Goal: Task Accomplishment & Management: Manage account settings

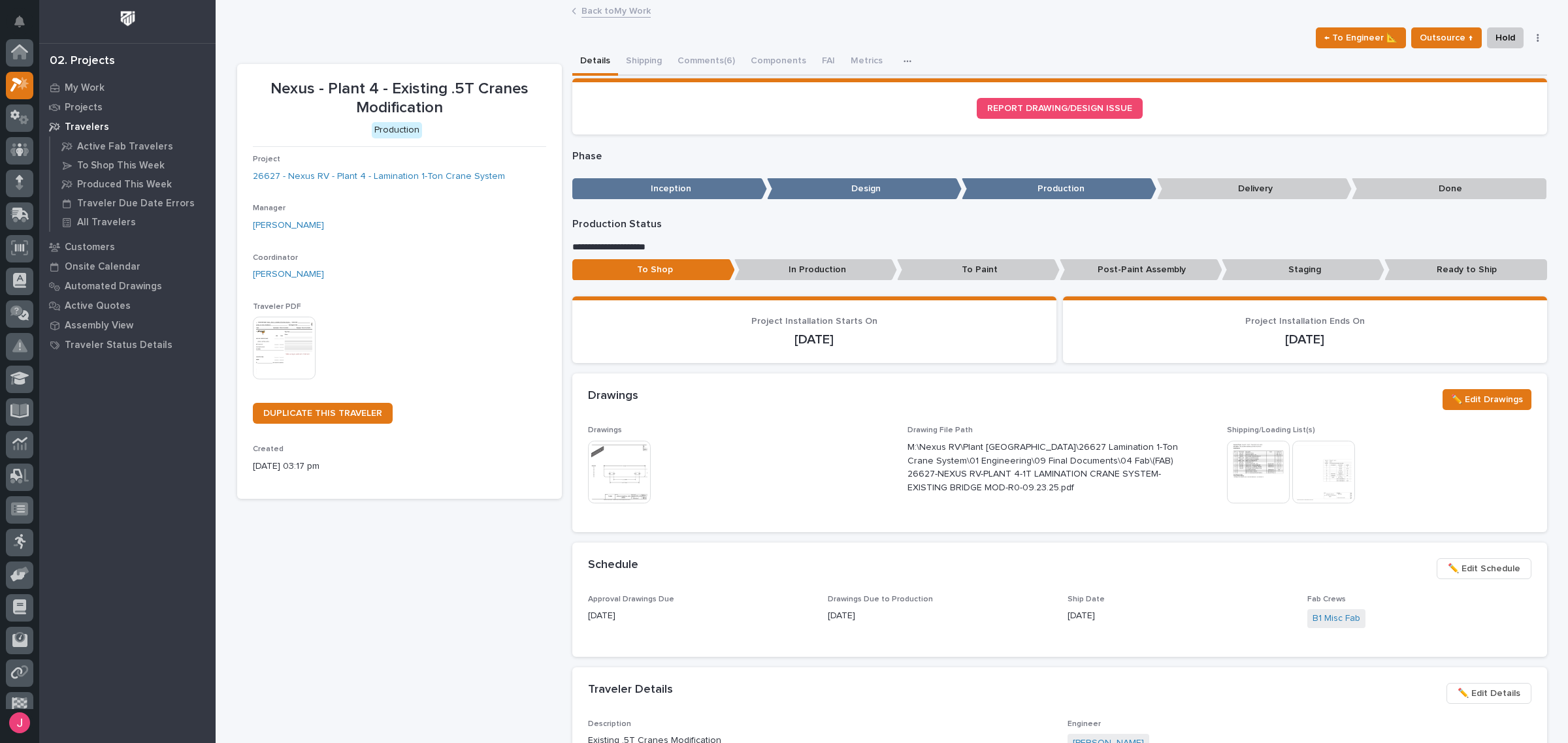
scroll to position [33, 0]
click at [694, 62] on button "Comments (6)" at bounding box center [706, 62] width 73 height 27
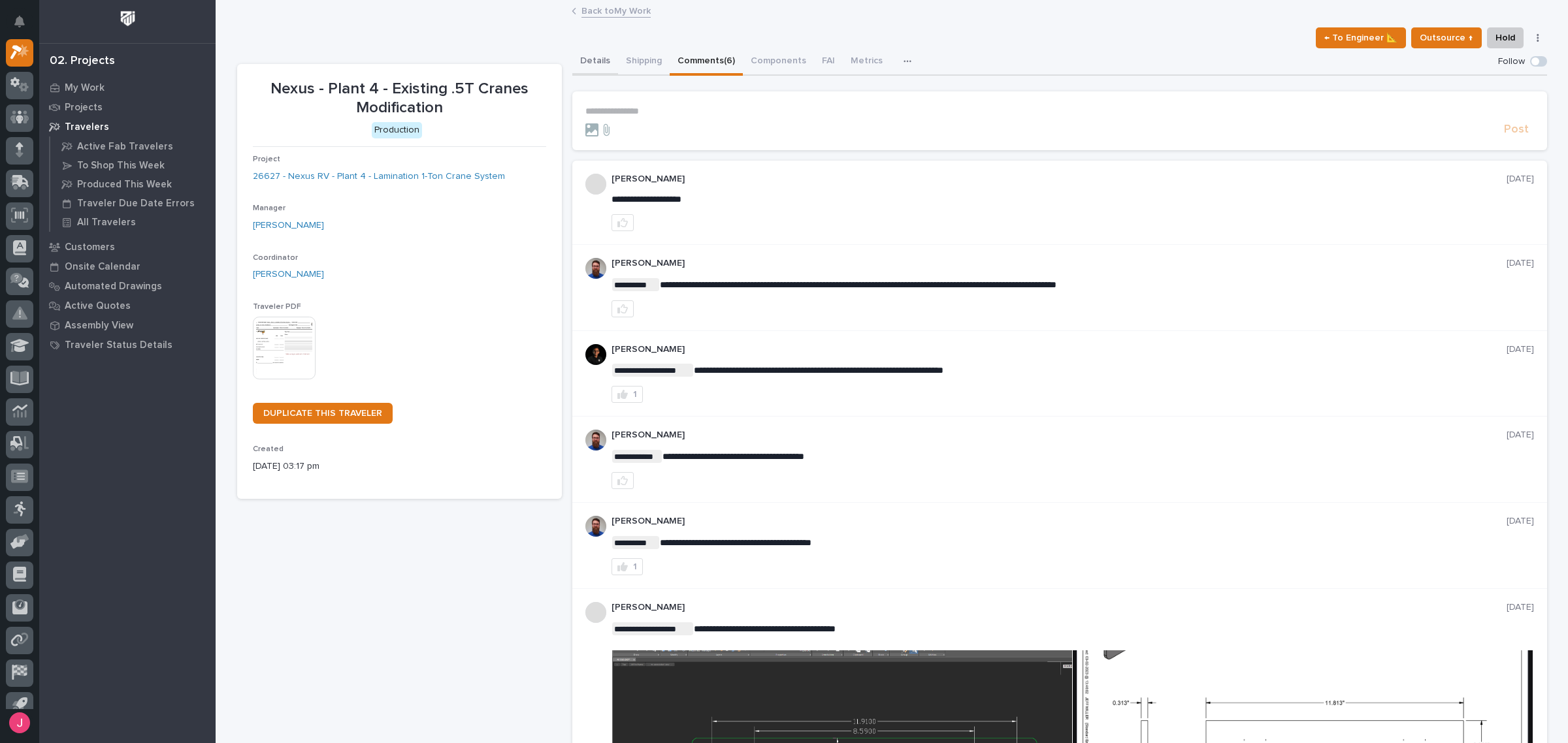
click at [572, 58] on button "Details" at bounding box center [595, 62] width 46 height 27
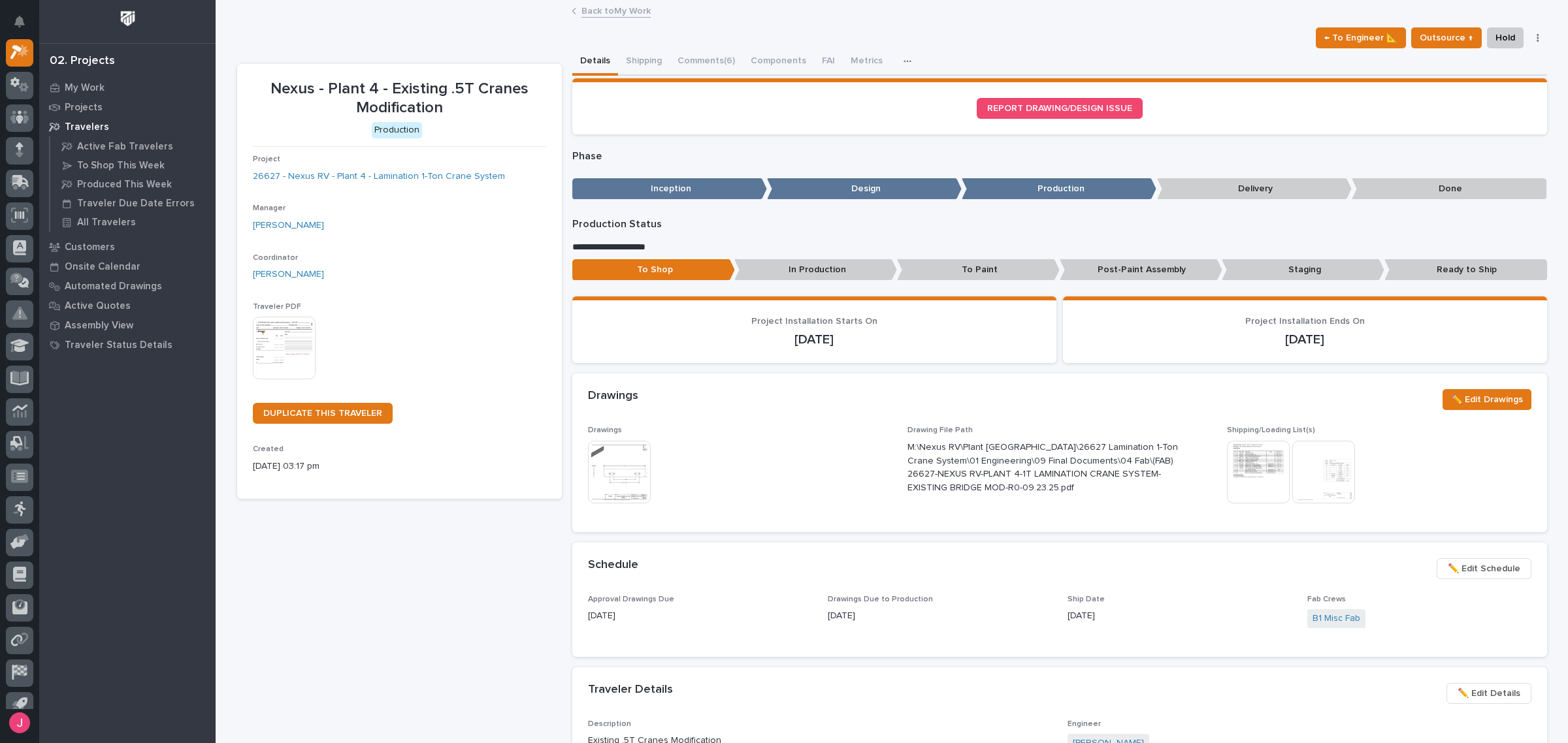
click at [598, 8] on link "Back to My Work" at bounding box center [616, 10] width 69 height 15
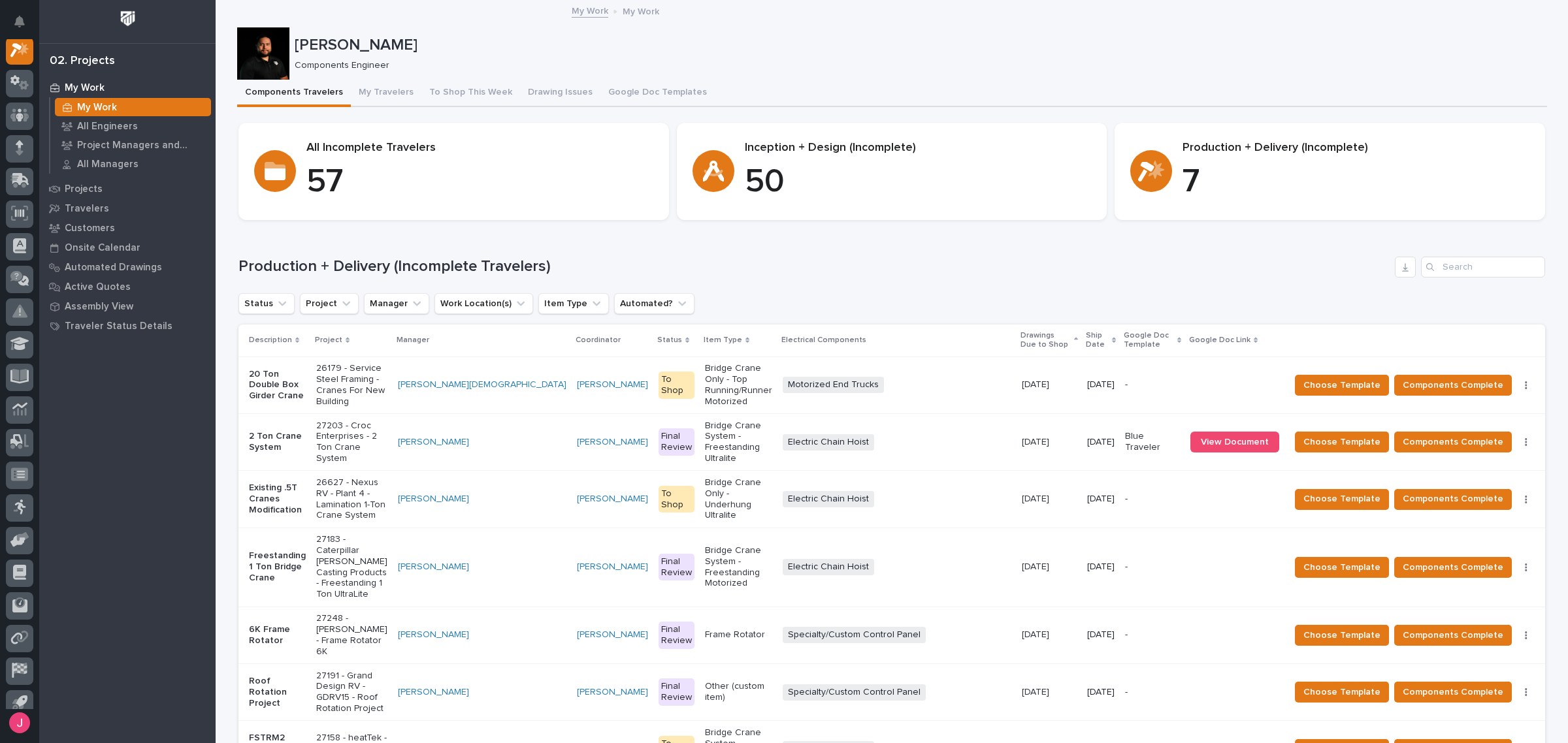
scroll to position [245, 0]
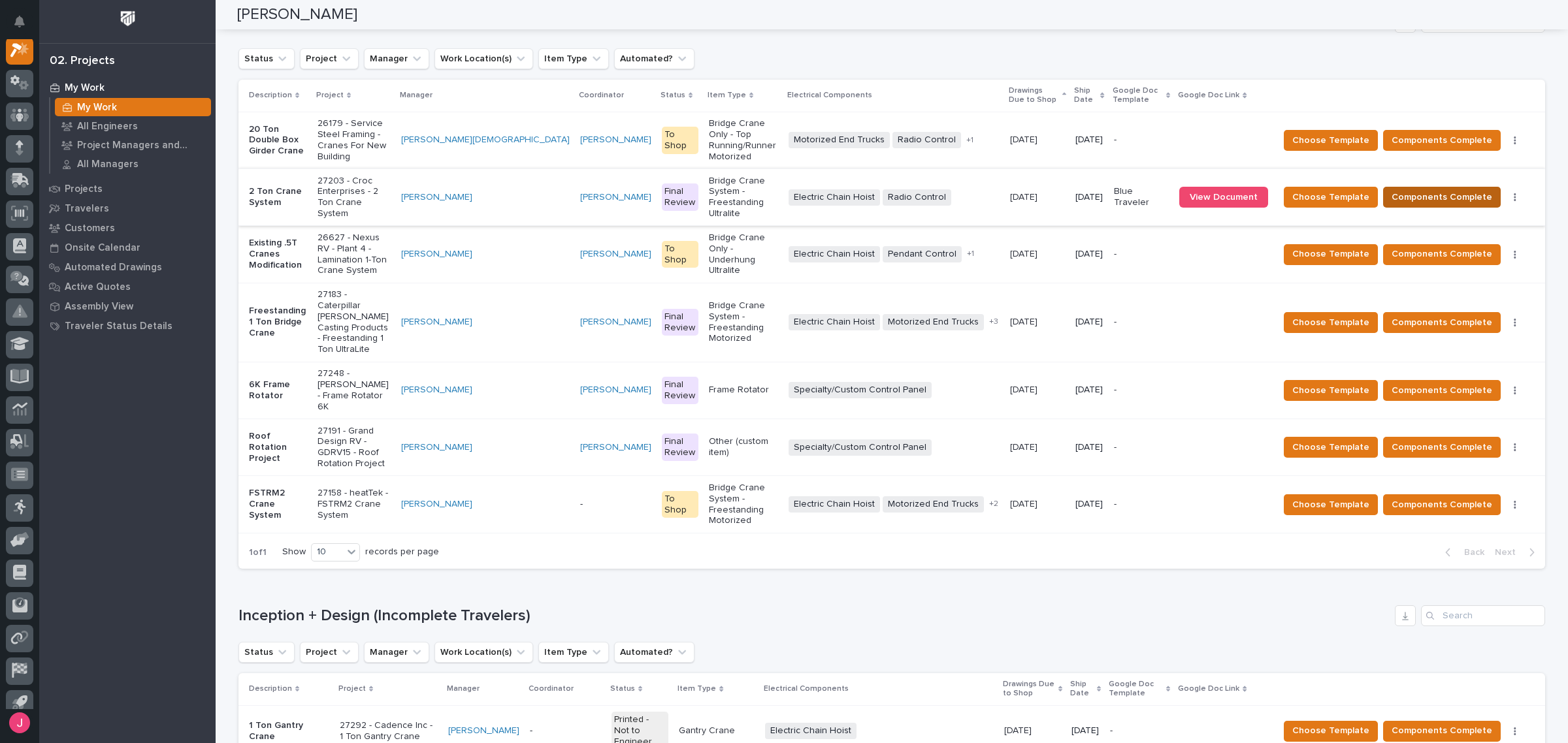
click at [1420, 189] on span "Components Complete" at bounding box center [1441, 197] width 101 height 16
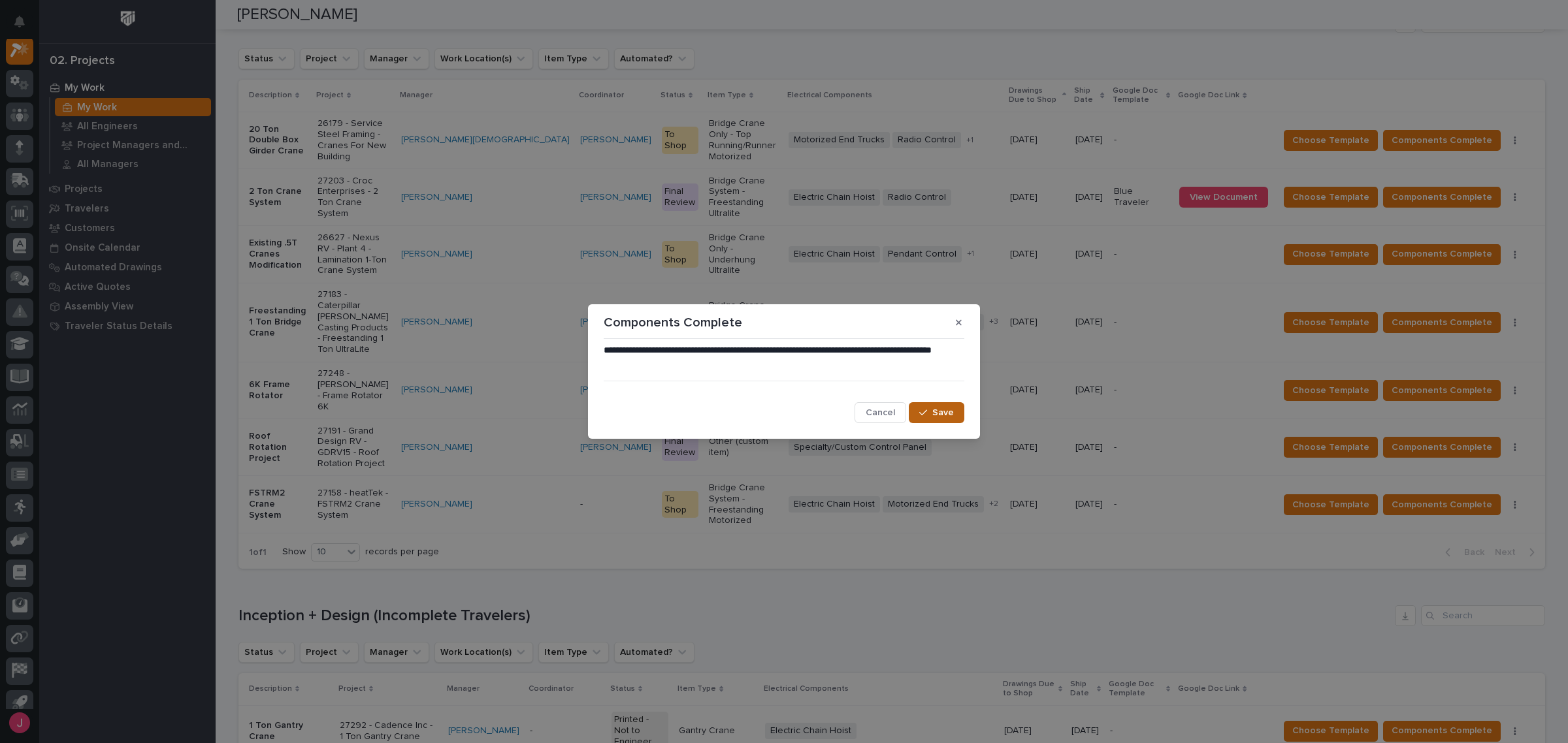
click at [945, 410] on span "Save" at bounding box center [943, 413] width 22 height 12
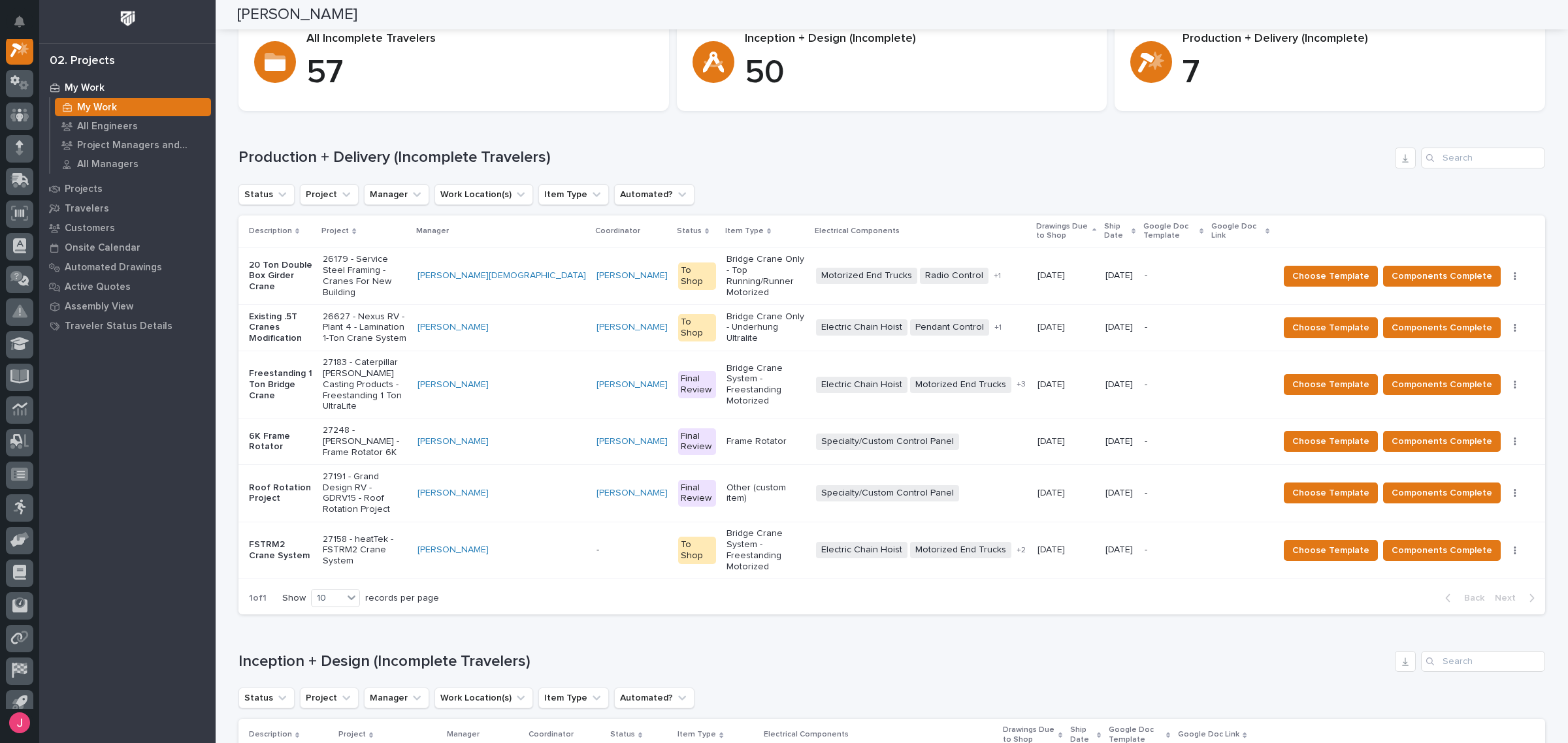
scroll to position [0, 0]
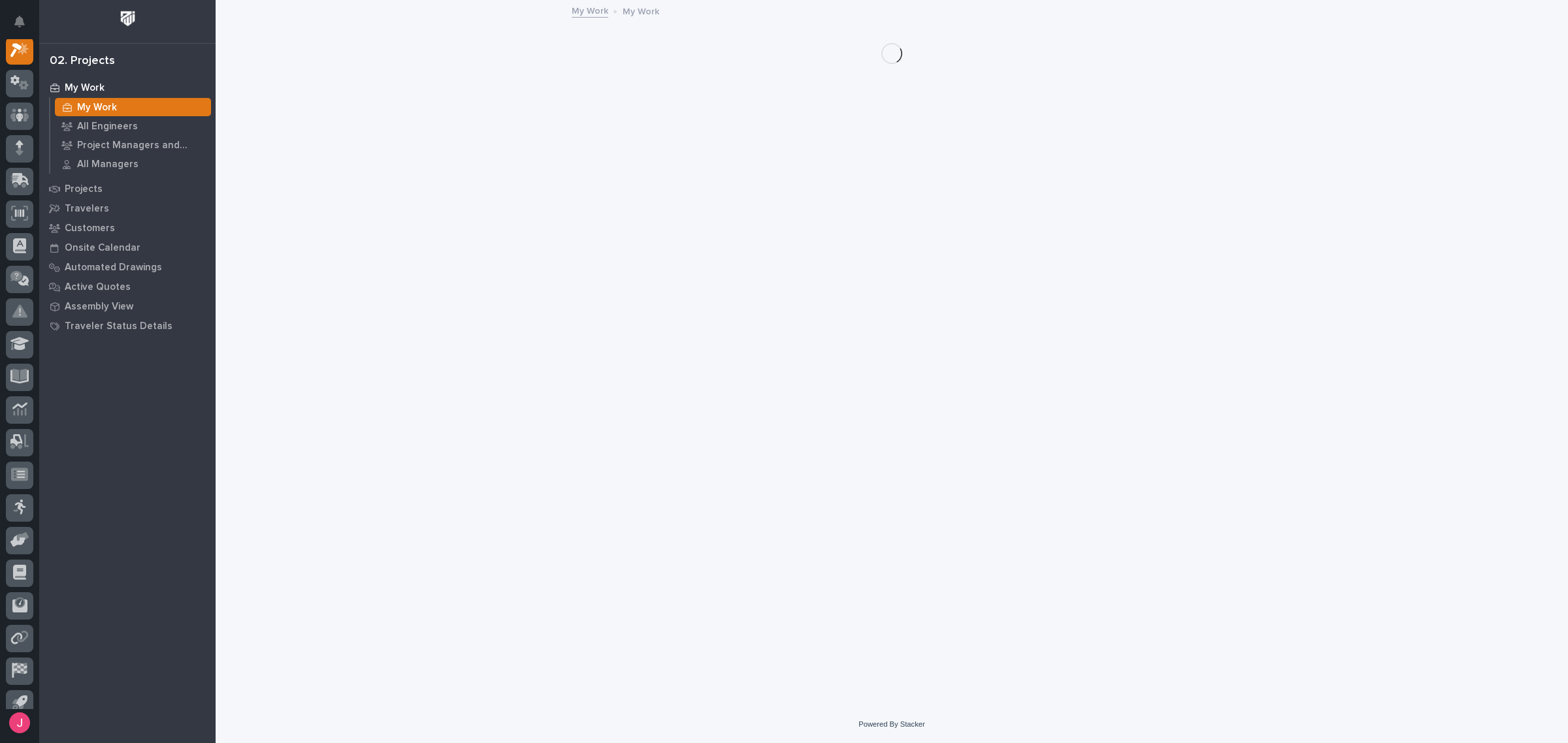
scroll to position [33, 0]
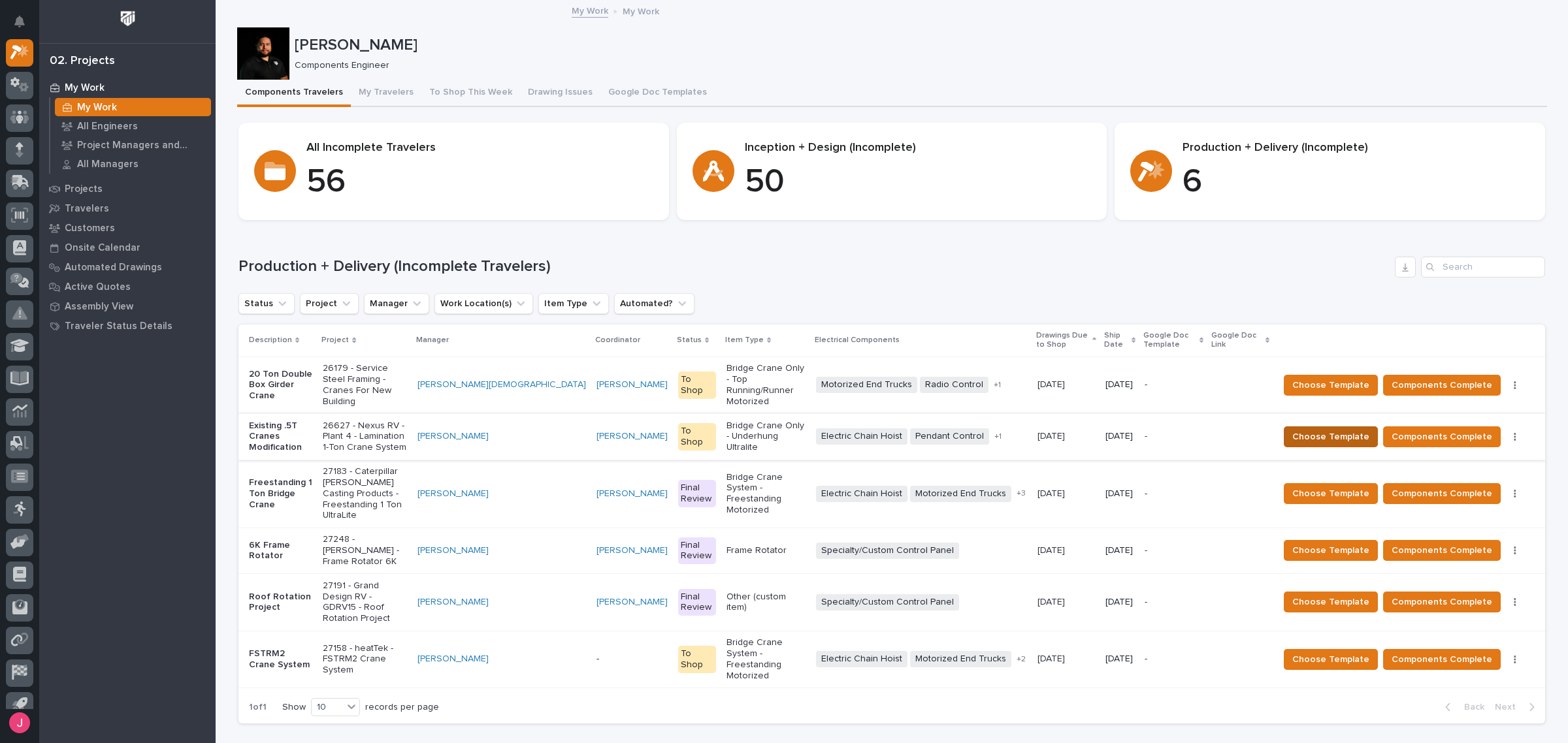
click at [1334, 429] on span "Choose Template" at bounding box center [1331, 437] width 77 height 16
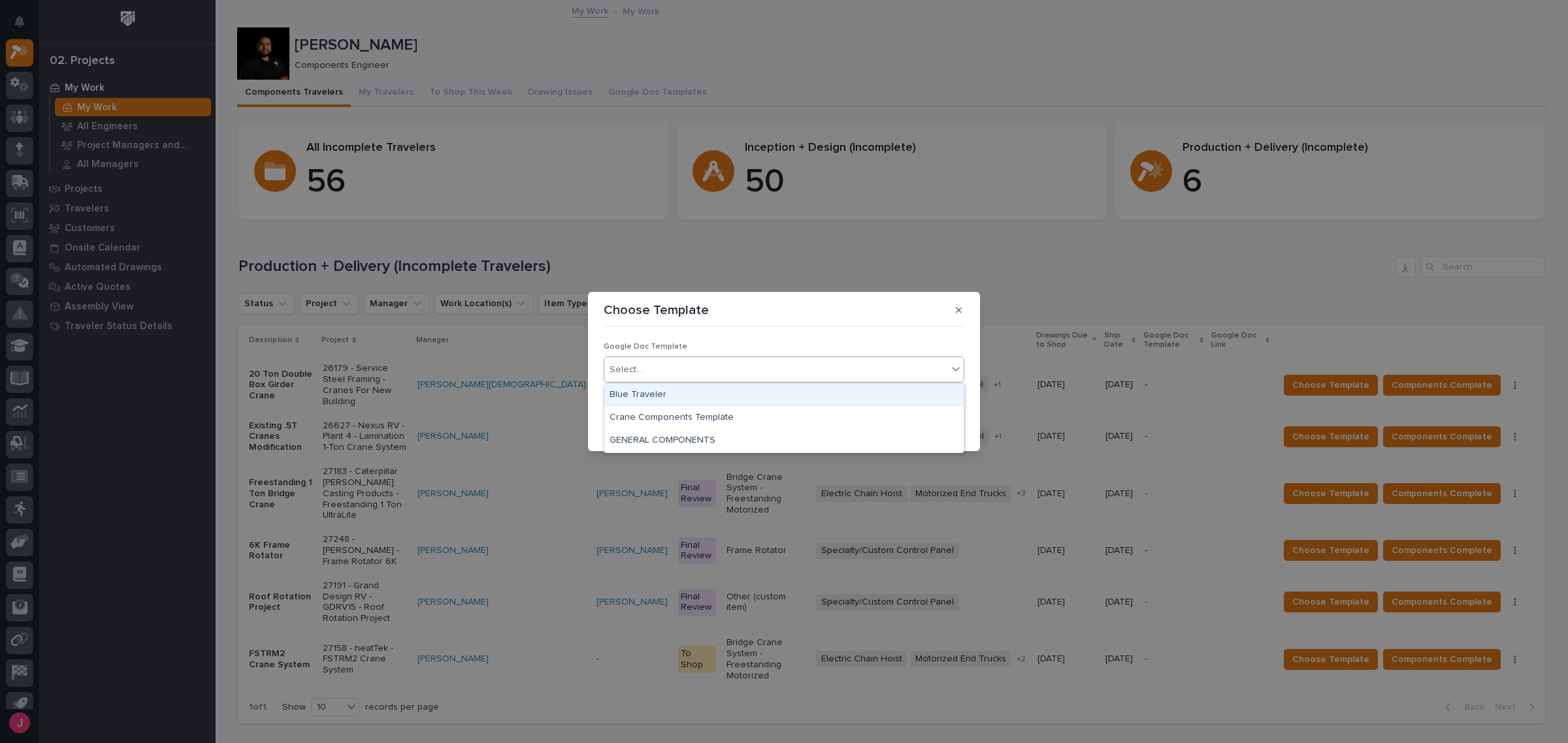
click at [730, 379] on div "Select..." at bounding box center [776, 370] width 343 height 22
click at [635, 396] on div "Blue Traveler" at bounding box center [784, 395] width 359 height 23
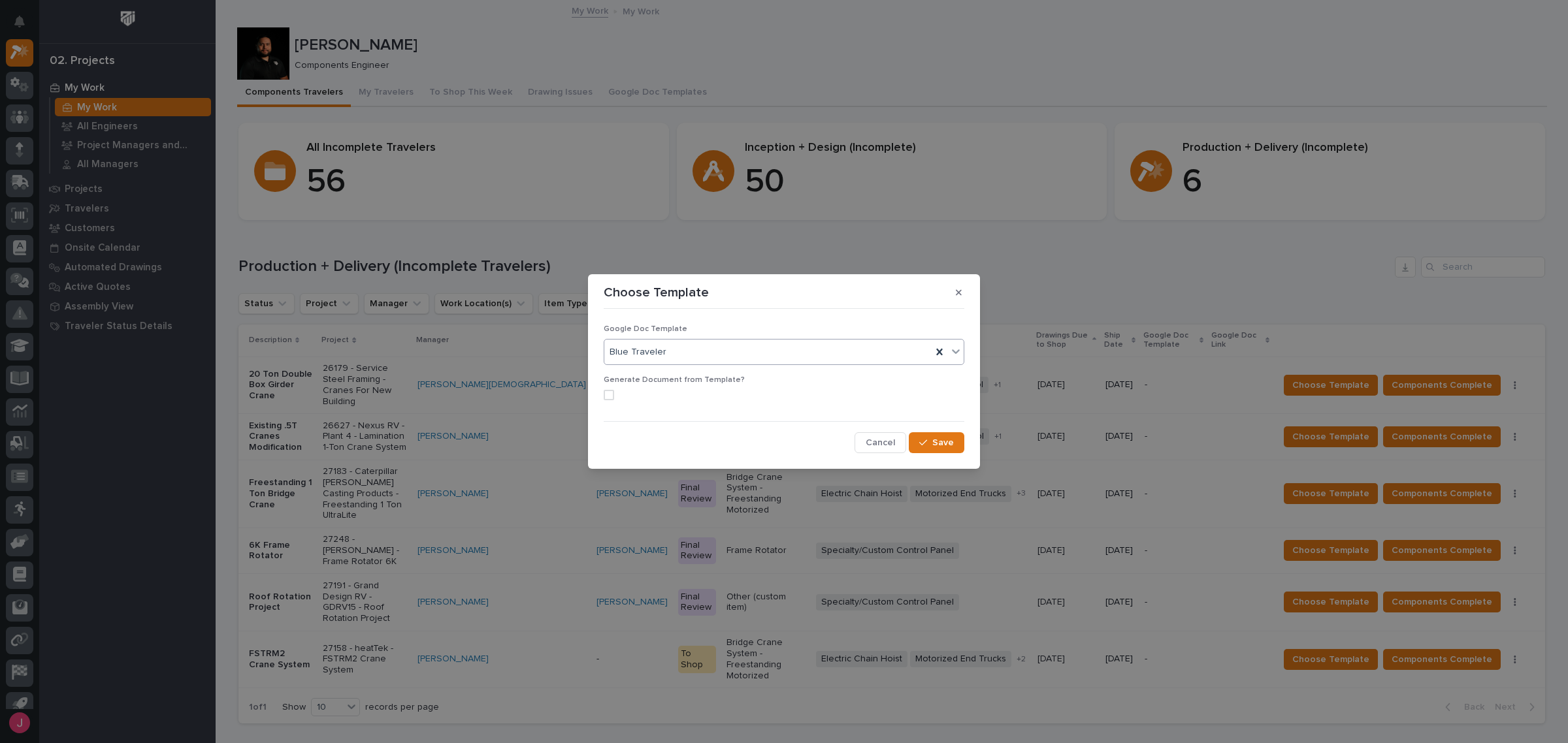
click at [612, 399] on span at bounding box center [609, 395] width 10 height 10
click at [936, 442] on span "Save" at bounding box center [943, 442] width 22 height 12
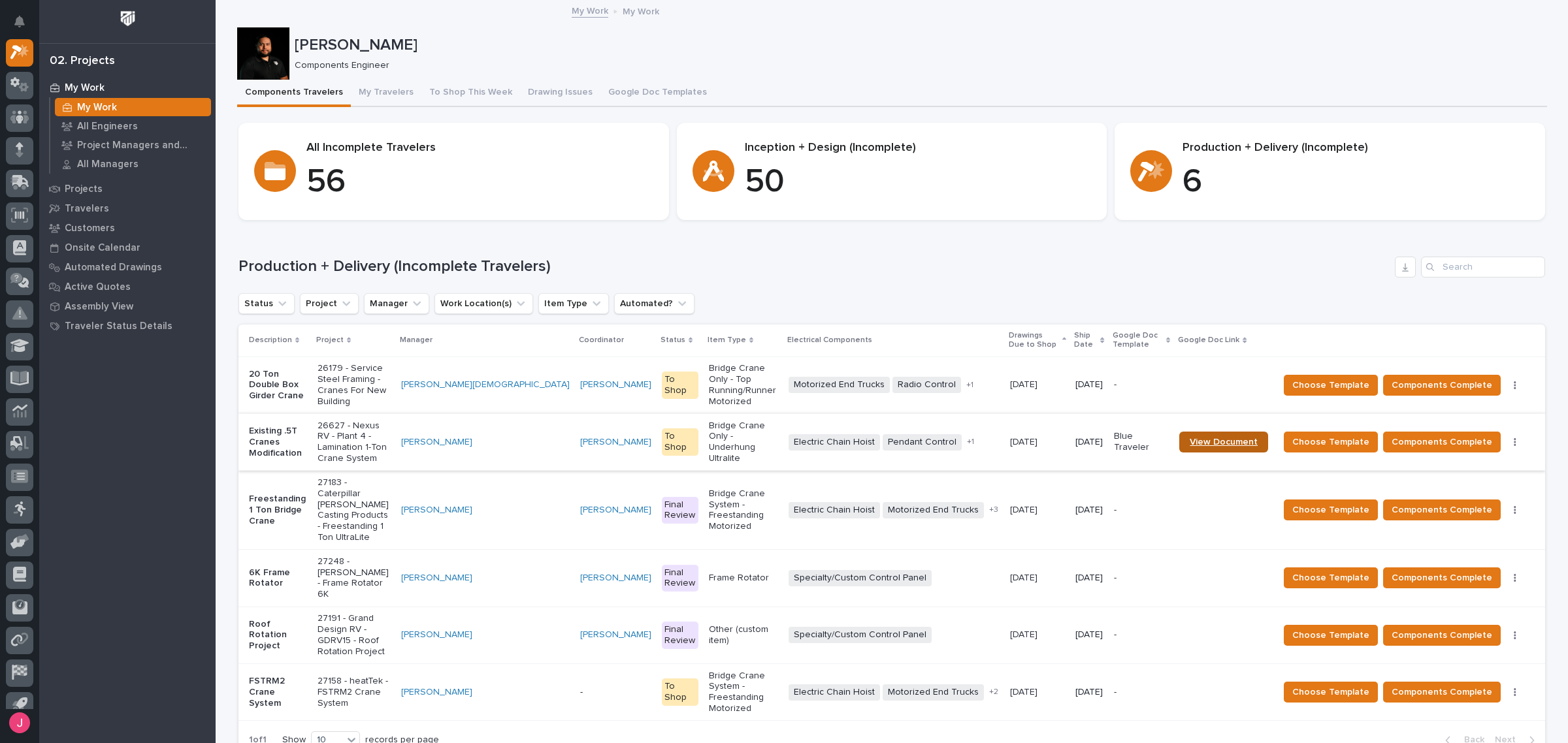
click at [1220, 437] on span "View Document" at bounding box center [1224, 442] width 68 height 9
